Goal: Task Accomplishment & Management: Use online tool/utility

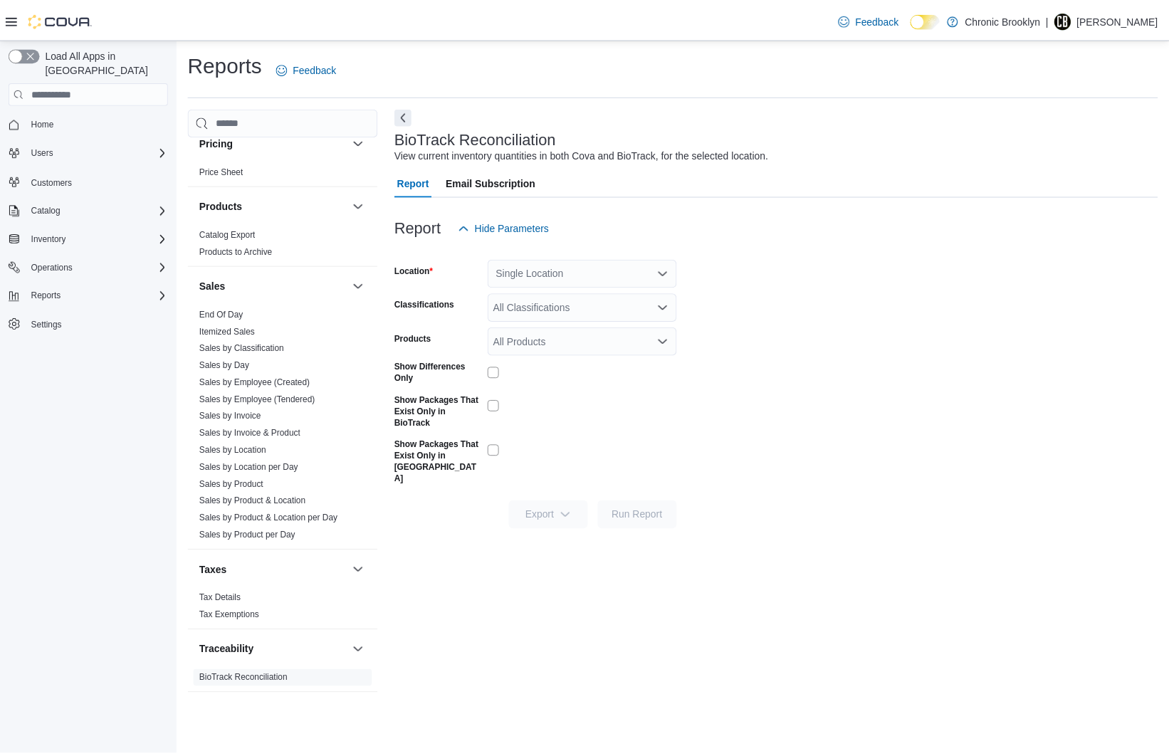
scroll to position [864, 0]
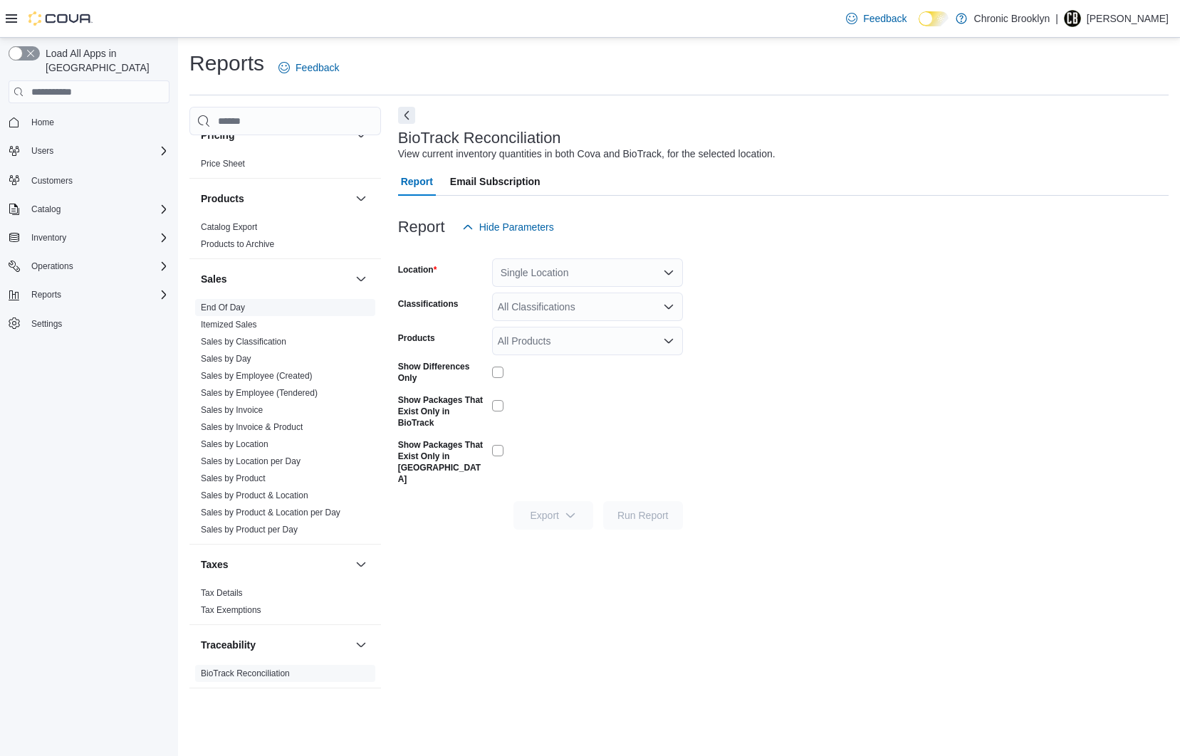
click at [232, 300] on span "End Of Day" at bounding box center [285, 307] width 180 height 17
click at [231, 304] on link "End Of Day" at bounding box center [223, 308] width 44 height 10
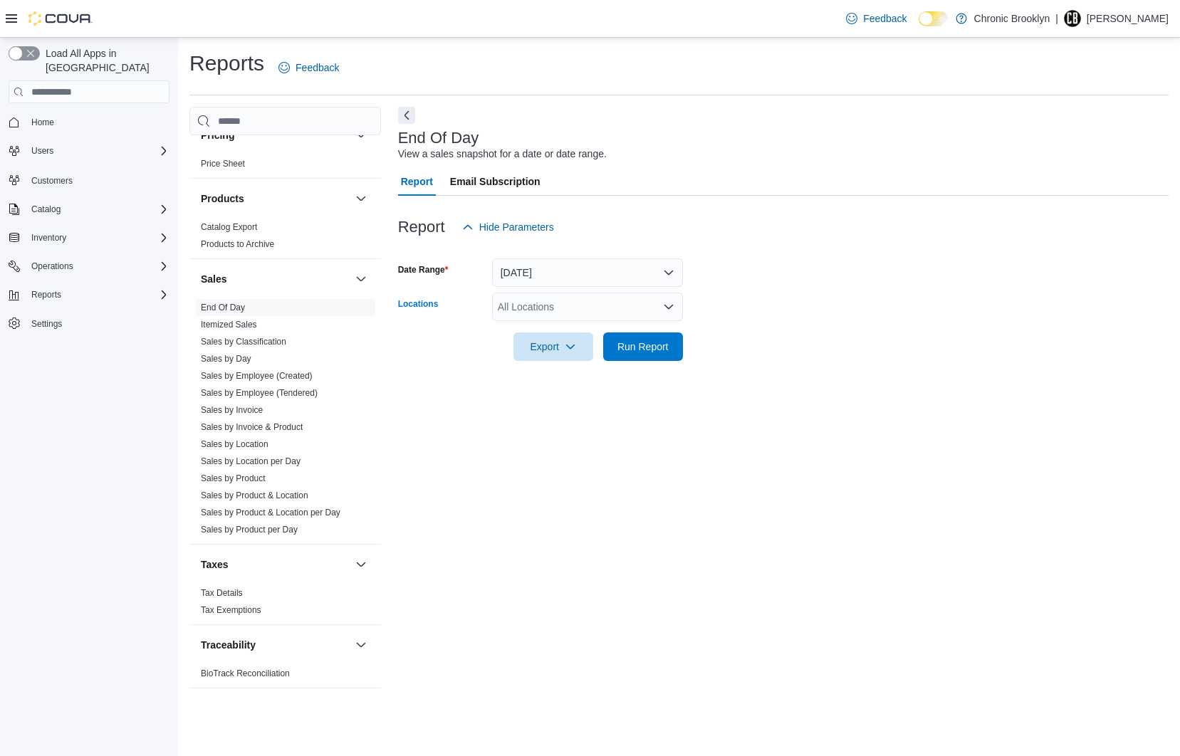
click at [564, 307] on div "All Locations" at bounding box center [587, 307] width 191 height 28
click at [560, 359] on button "[STREET_ADDRESS]" at bounding box center [587, 352] width 191 height 21
click at [748, 324] on div at bounding box center [783, 326] width 770 height 11
click at [631, 352] on span "Run Report" at bounding box center [642, 346] width 51 height 14
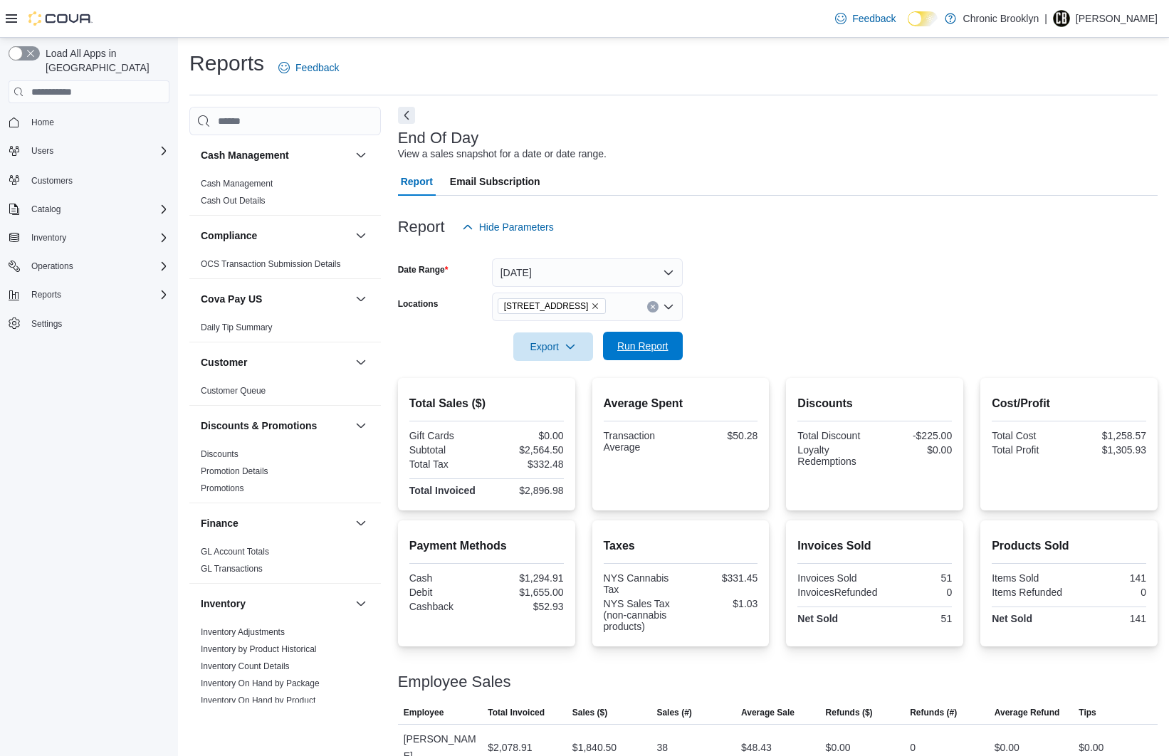
click at [664, 353] on span "Run Report" at bounding box center [643, 346] width 63 height 28
click at [650, 350] on span "Run Report" at bounding box center [642, 346] width 51 height 14
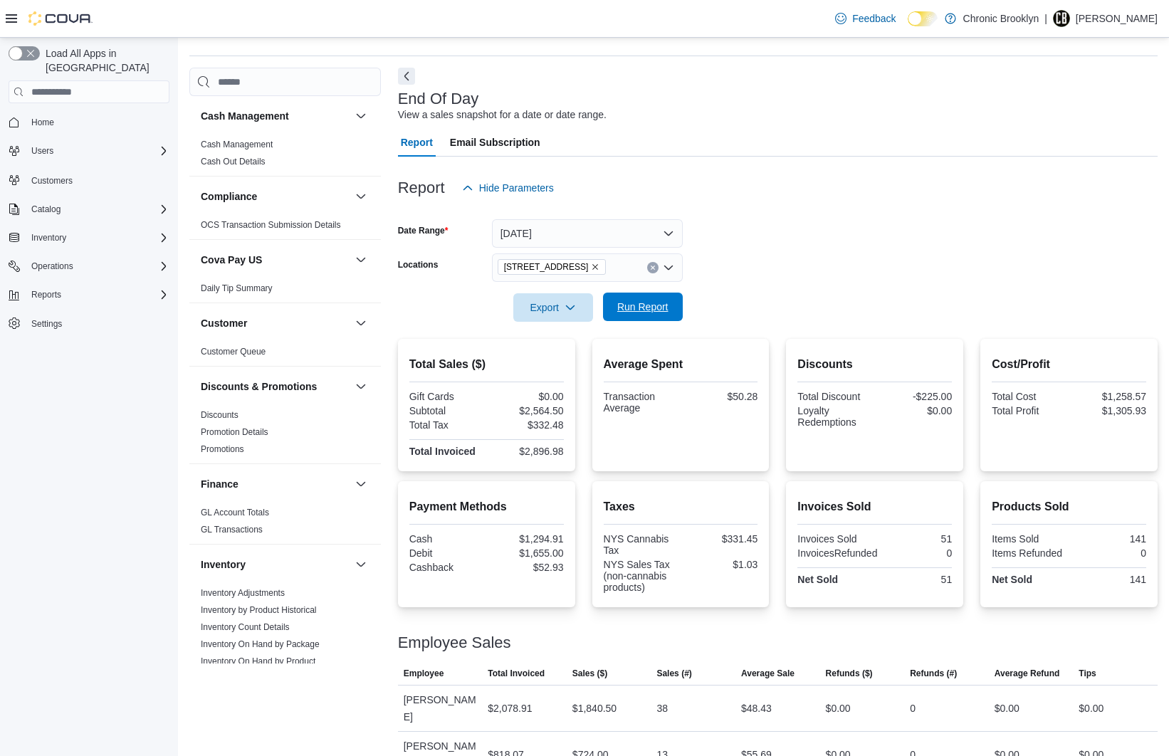
click at [649, 307] on span "Run Report" at bounding box center [642, 307] width 51 height 14
